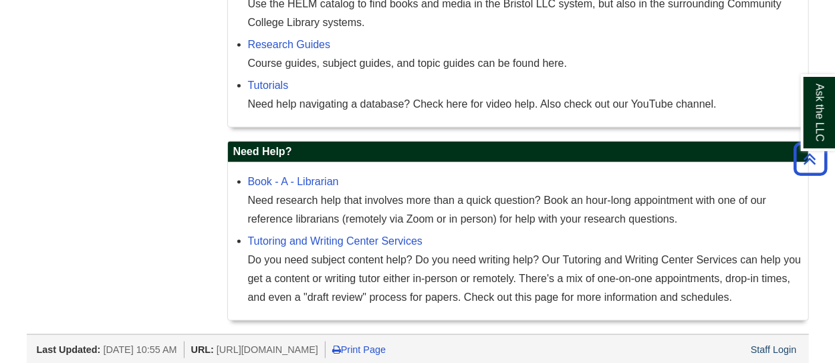
scroll to position [712, 0]
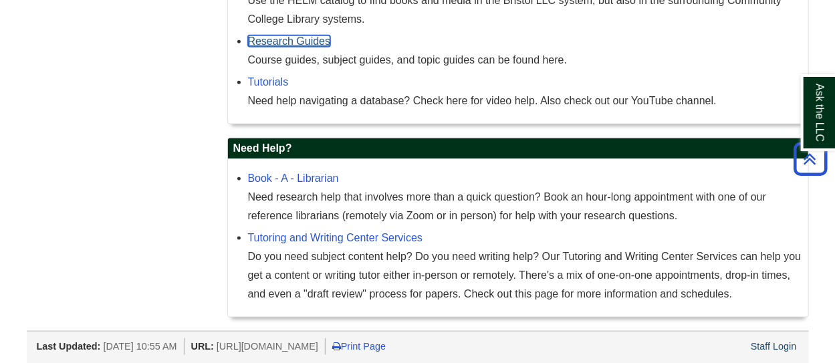
click at [300, 40] on link "Research Guides" at bounding box center [289, 40] width 83 height 11
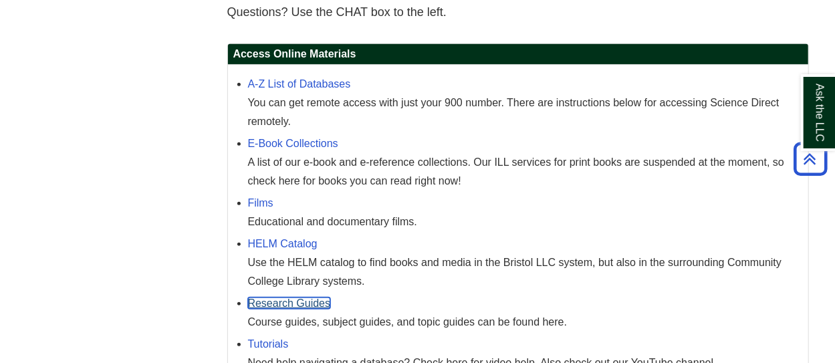
scroll to position [444, 0]
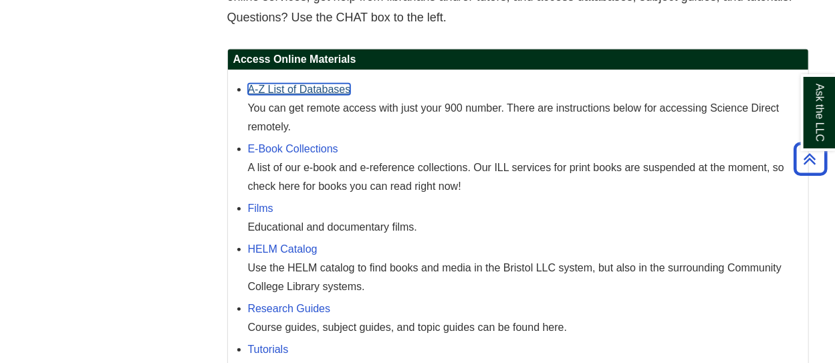
click at [302, 89] on link "A-Z List of Databases" at bounding box center [299, 89] width 103 height 11
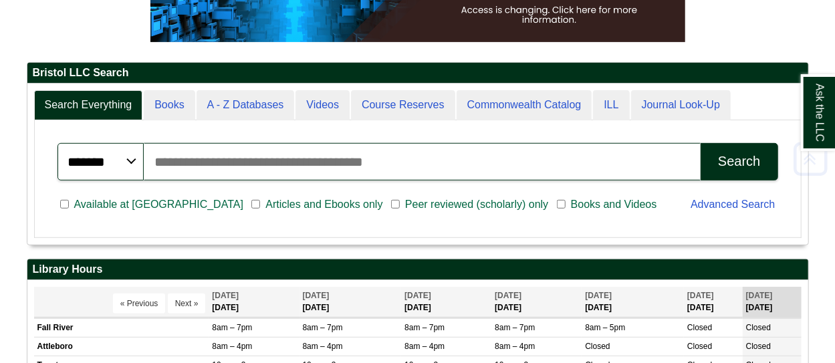
scroll to position [268, 0]
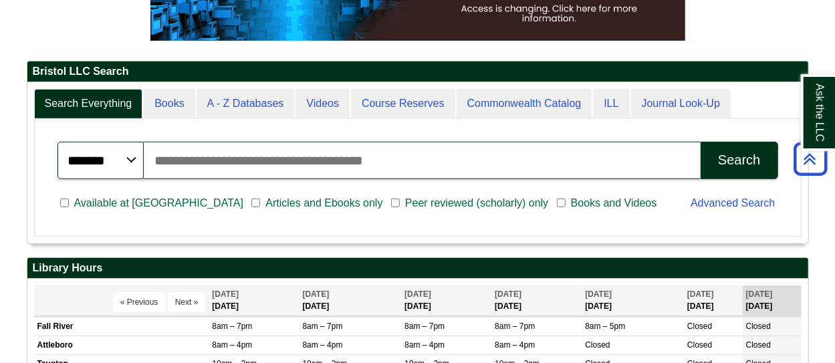
click at [305, 158] on input "Search articles, books, journals & more" at bounding box center [422, 160] width 557 height 37
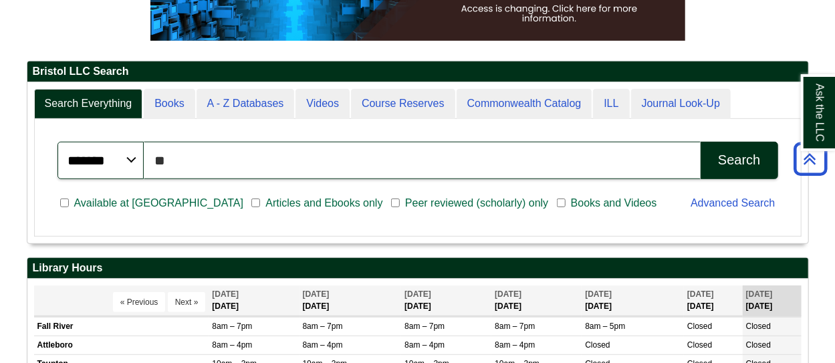
type input "**"
click at [746, 156] on div "Search" at bounding box center [739, 159] width 42 height 15
